Goal: Transaction & Acquisition: Purchase product/service

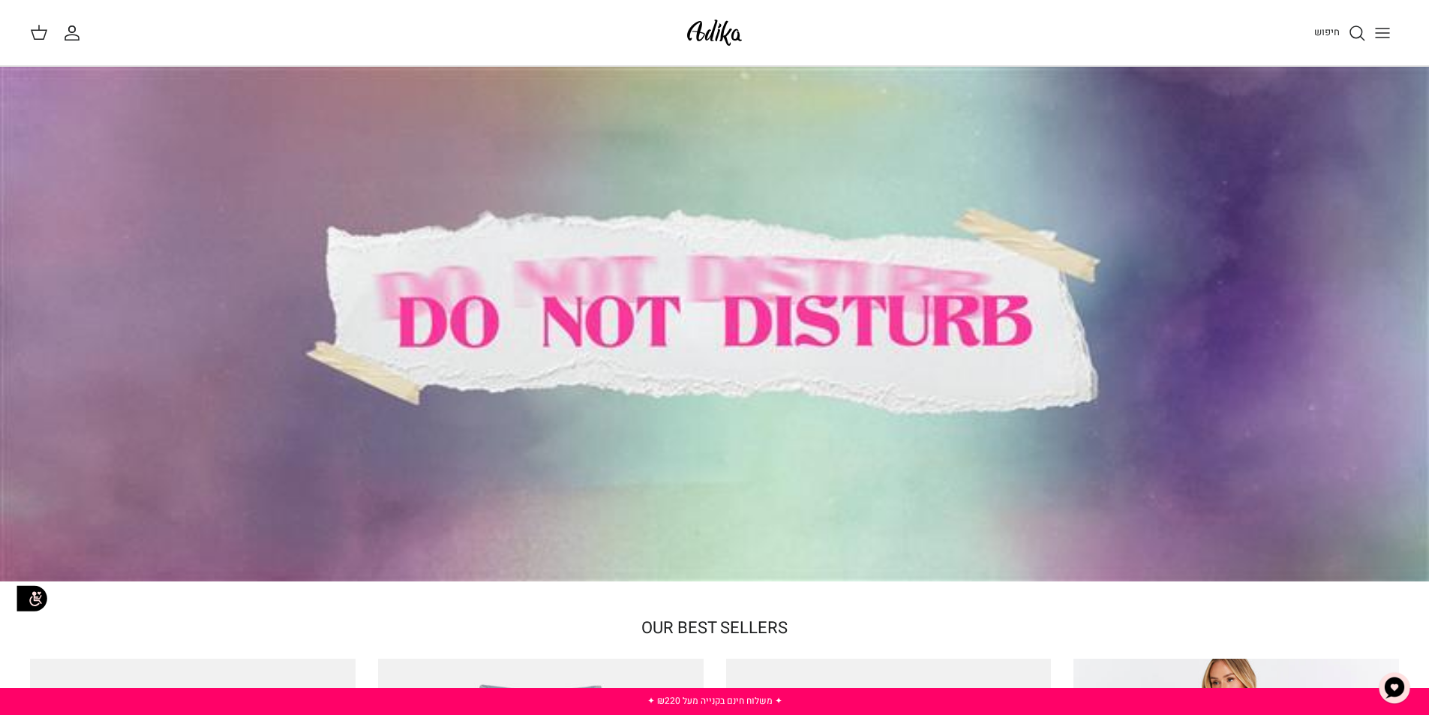
click at [1384, 32] on icon "Toggle menu" at bounding box center [1383, 33] width 18 height 18
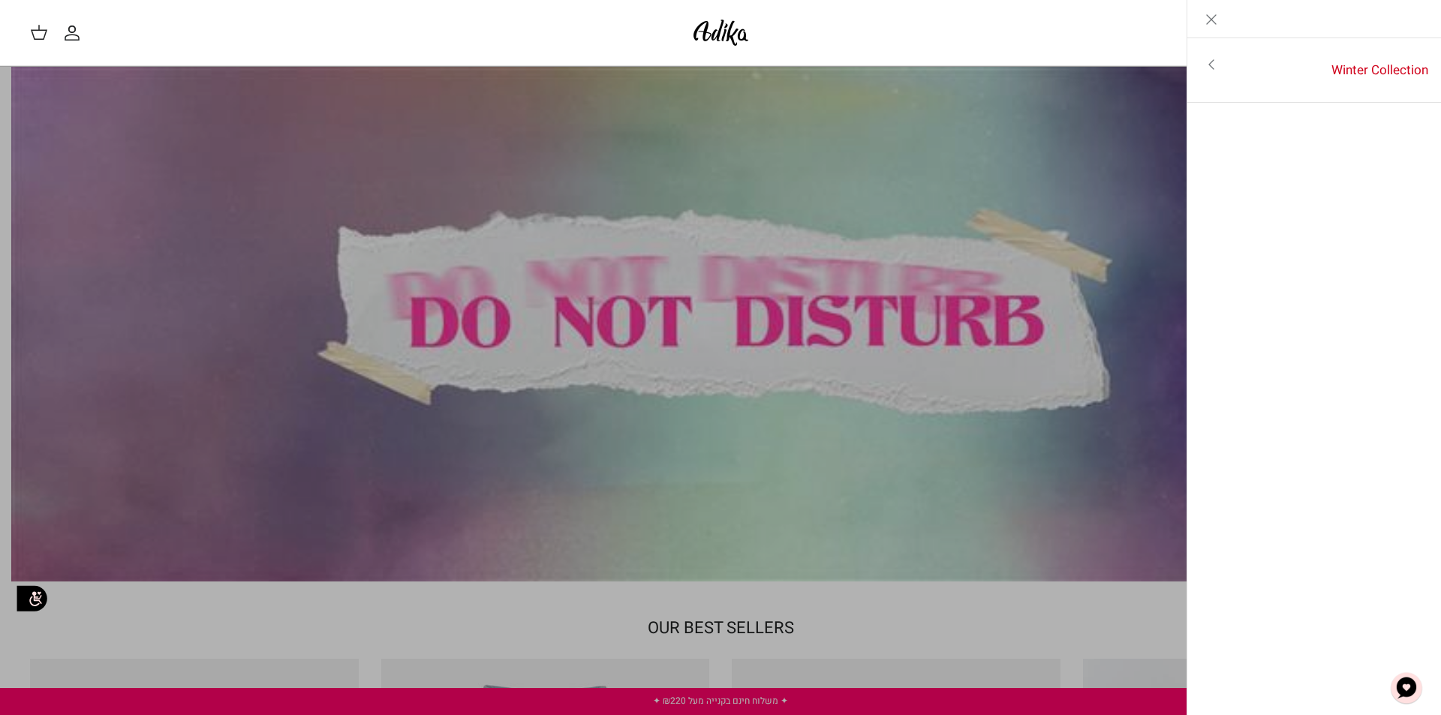
click at [529, 37] on div "החשבון שלי חיפוש" at bounding box center [352, 33] width 644 height 20
click at [747, 33] on img at bounding box center [721, 32] width 64 height 35
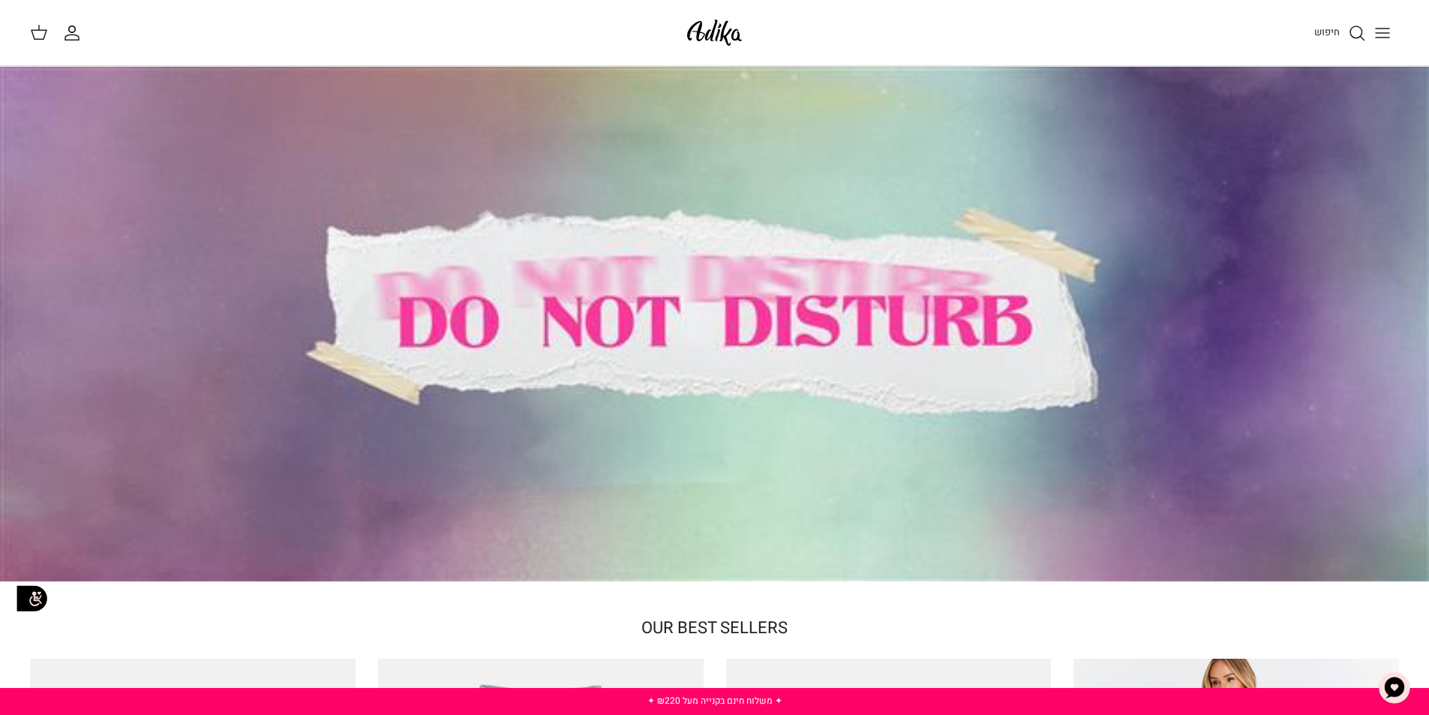
click at [1391, 32] on icon "Toggle menu" at bounding box center [1383, 33] width 18 height 18
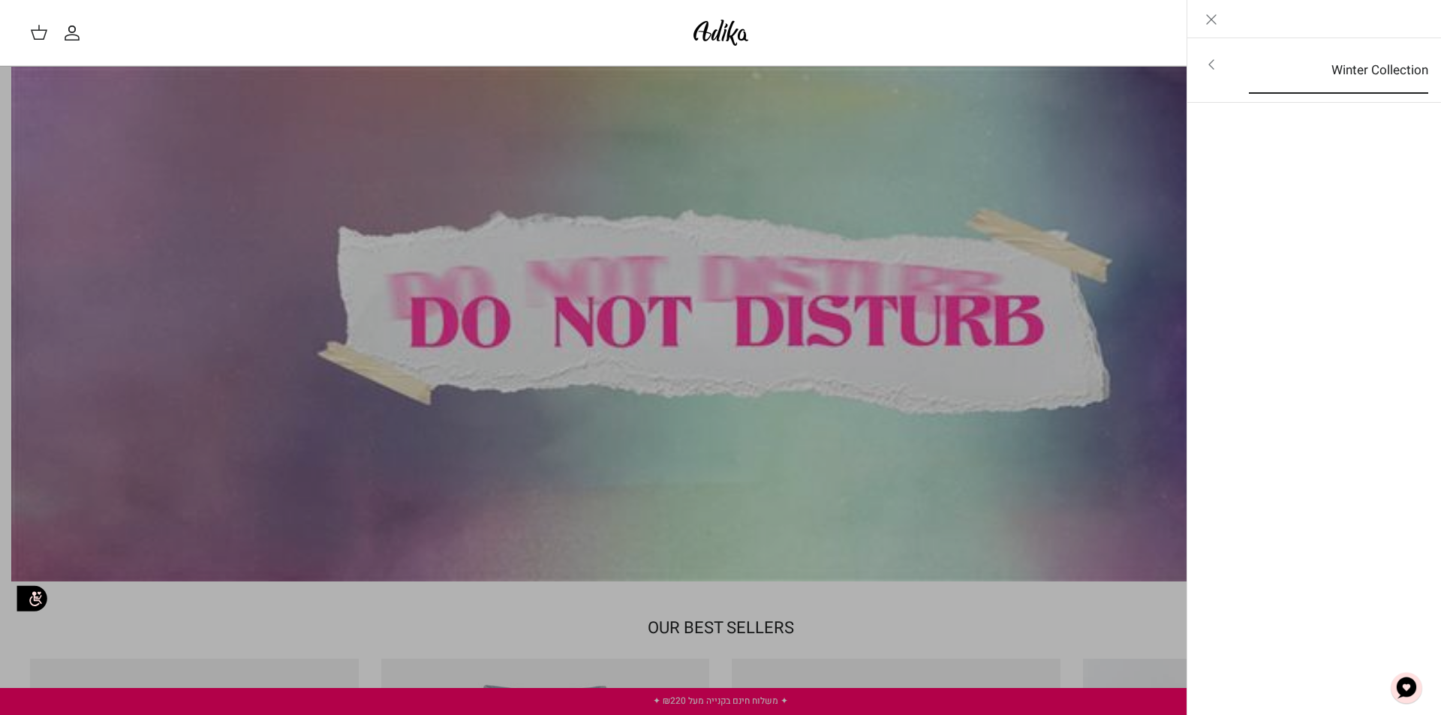
click at [1371, 71] on link "Winter Collection" at bounding box center [1338, 70] width 206 height 47
click at [1390, 63] on link "לכל הפריטים" at bounding box center [1314, 66] width 239 height 38
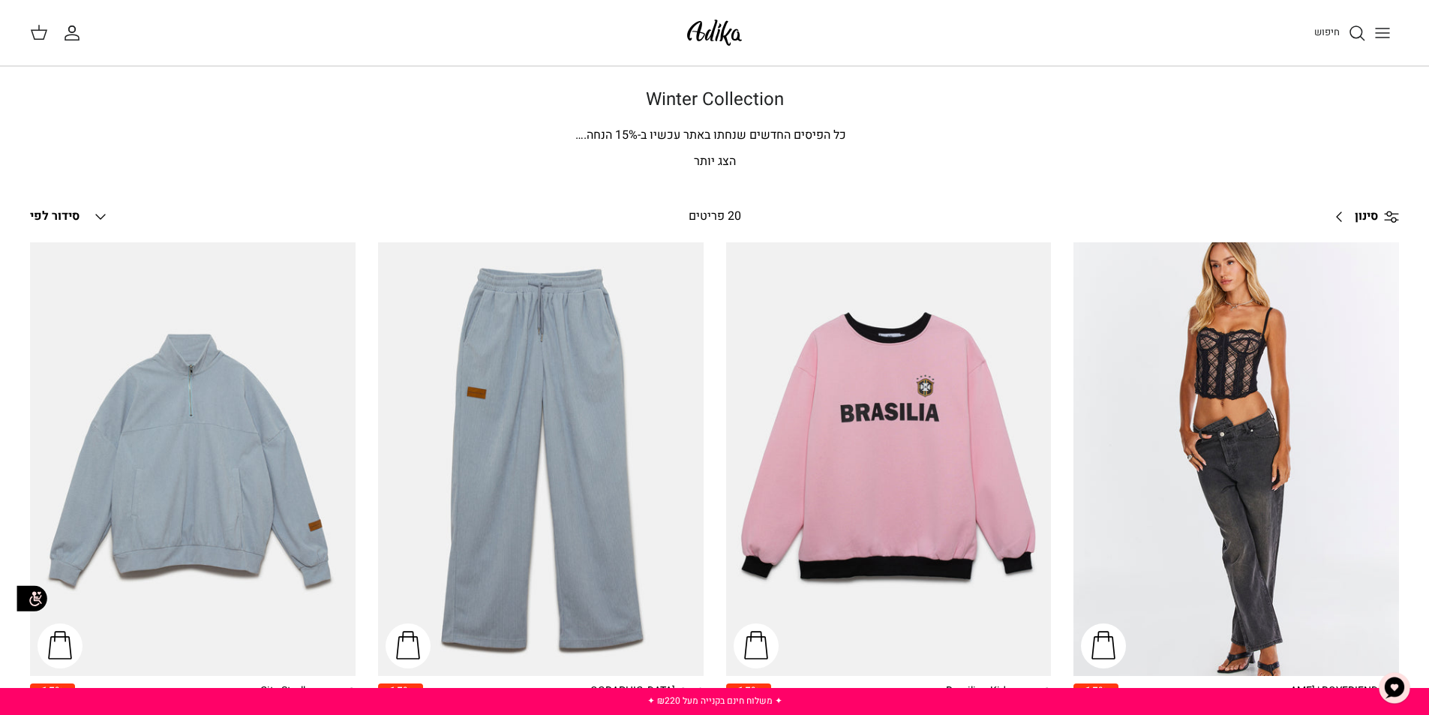
click at [723, 29] on img at bounding box center [715, 32] width 64 height 35
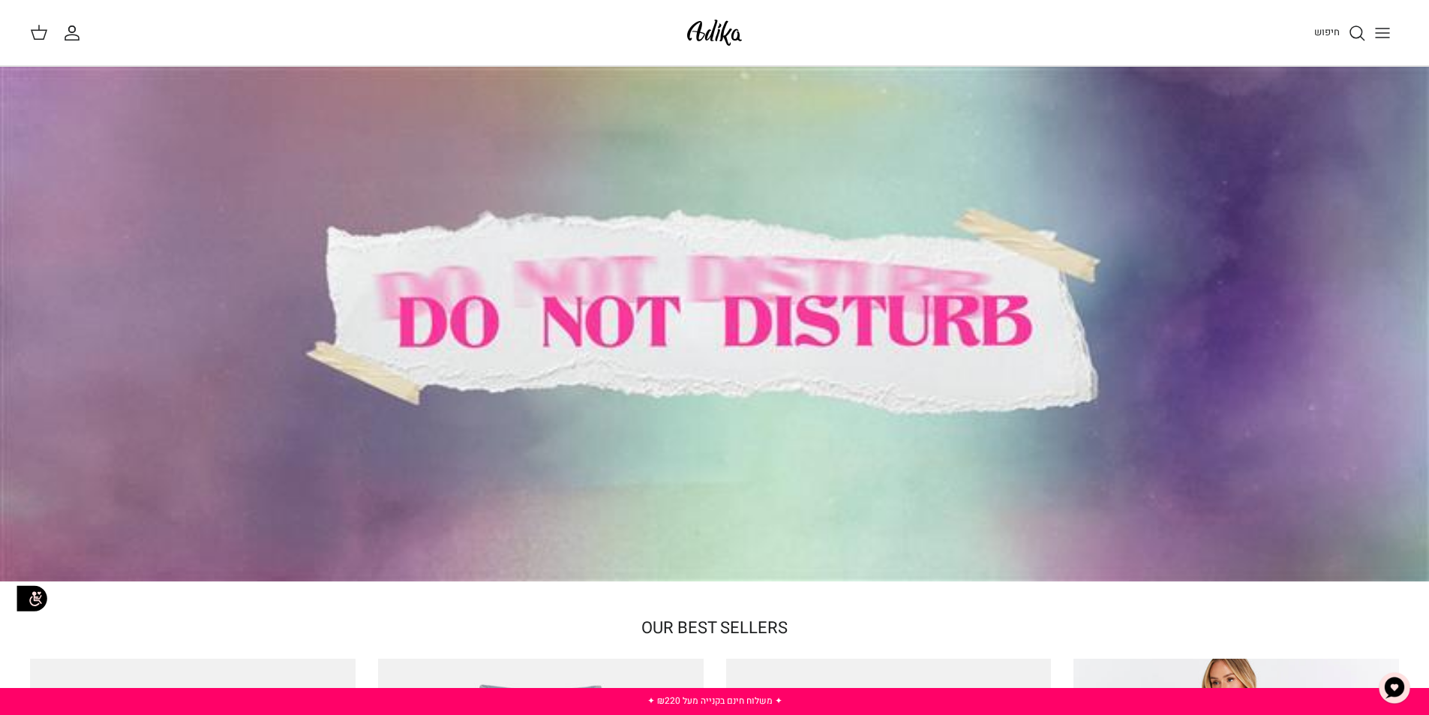
click at [1319, 35] on span "חיפוש" at bounding box center [1328, 32] width 26 height 14
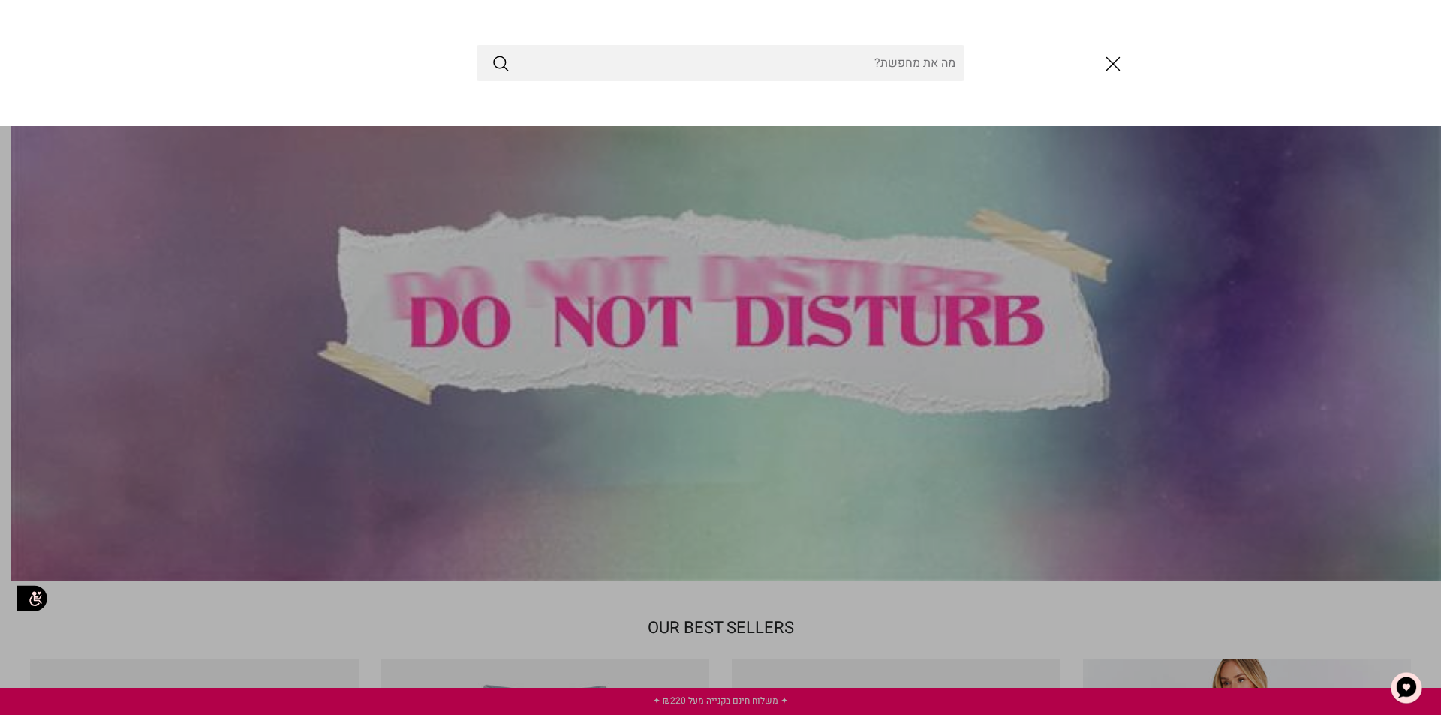
click at [888, 56] on input "Search Store" at bounding box center [720, 63] width 488 height 36
